Goal: Transaction & Acquisition: Download file/media

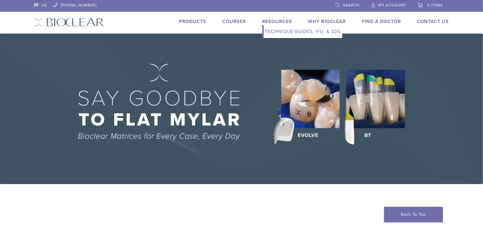
click at [280, 33] on link "Technique Guides, IFU, & SDS" at bounding box center [303, 31] width 79 height 13
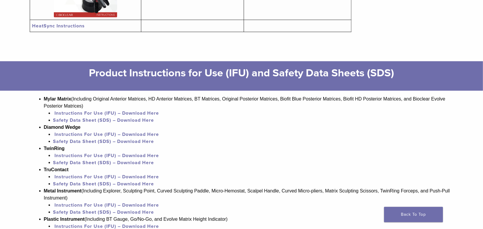
scroll to position [353, 0]
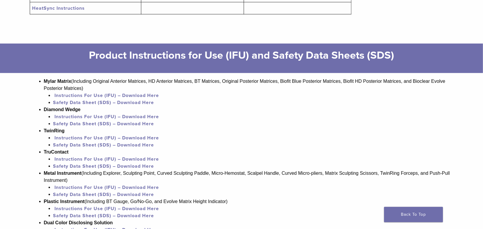
click at [85, 190] on link "Instructions For Use (IFU) – Download Here" at bounding box center [106, 187] width 105 height 6
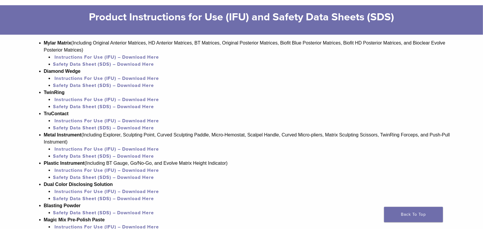
scroll to position [383, 0]
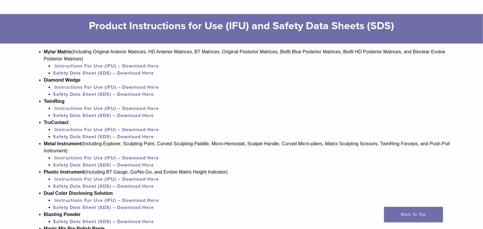
click at [74, 67] on link "Instructions For Use (IFU) – Download Here" at bounding box center [106, 66] width 105 height 6
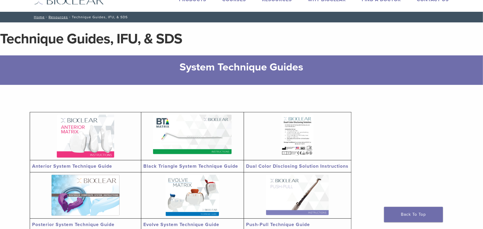
scroll to position [0, 0]
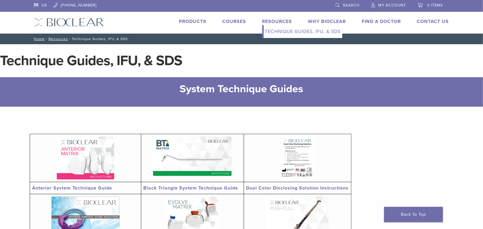
click at [288, 32] on link "Technique Guides, IFU, & SDS" at bounding box center [303, 31] width 79 height 13
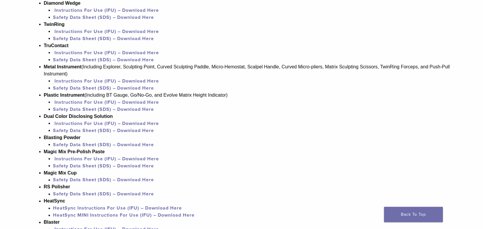
scroll to position [470, 0]
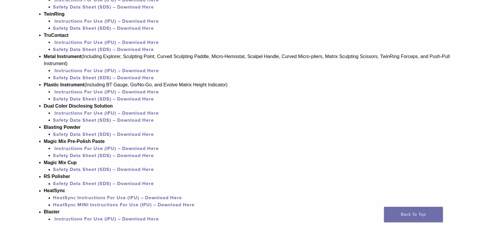
click at [106, 201] on link "HeatSync Instructions For Use (IFU) – Download Here" at bounding box center [117, 198] width 129 height 6
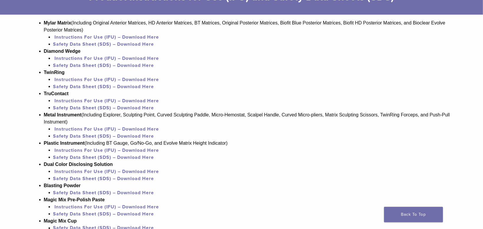
scroll to position [411, 0]
